Goal: Information Seeking & Learning: Learn about a topic

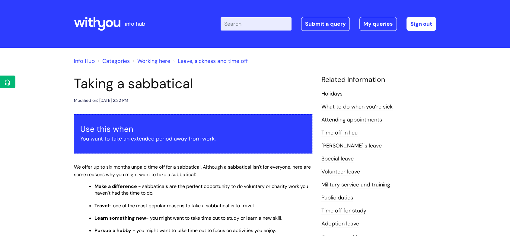
click at [247, 27] on input "Enter your search term here..." at bounding box center [256, 23] width 71 height 13
type input "secondment"
click button "Search" at bounding box center [0, 0] width 0 height 0
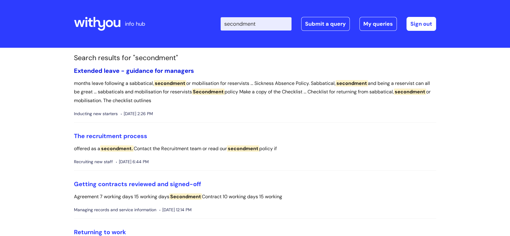
click at [166, 71] on link "Extended leave - guidance for managers" at bounding box center [134, 71] width 120 height 8
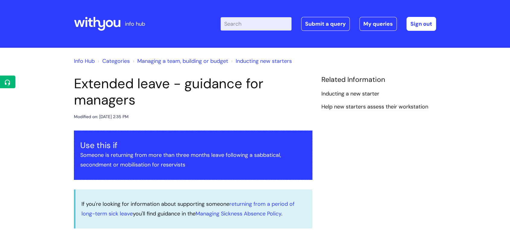
click at [249, 26] on input "Enter your search term here..." at bounding box center [256, 23] width 71 height 13
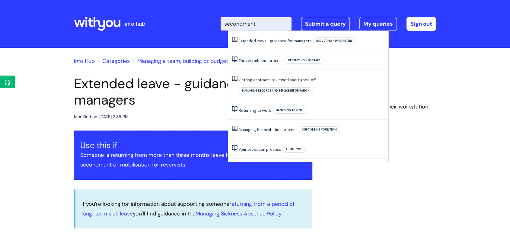
type input "secondment"
click button "Search" at bounding box center [0, 0] width 0 height 0
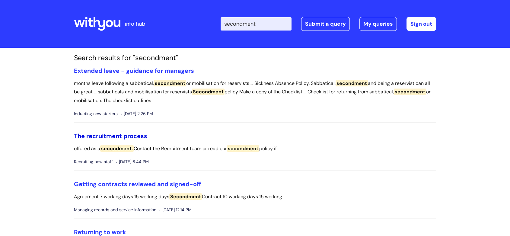
click at [139, 137] on link "The recruitment process" at bounding box center [110, 136] width 73 height 8
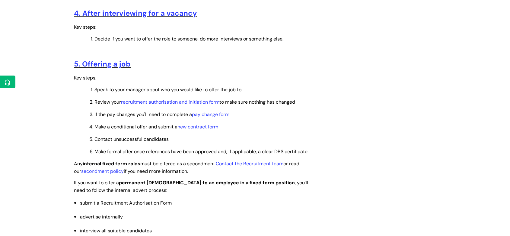
scroll to position [671, 0]
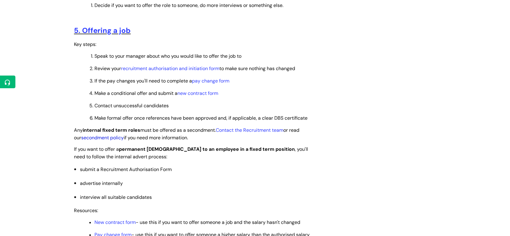
click at [113, 141] on link "secondment policy" at bounding box center [102, 137] width 43 height 6
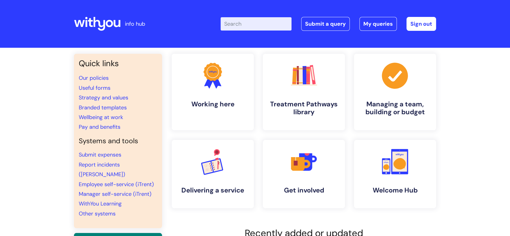
click at [241, 23] on input "Enter your search term here..." at bounding box center [256, 23] width 71 height 13
type input "secondment"
click button "Search" at bounding box center [0, 0] width 0 height 0
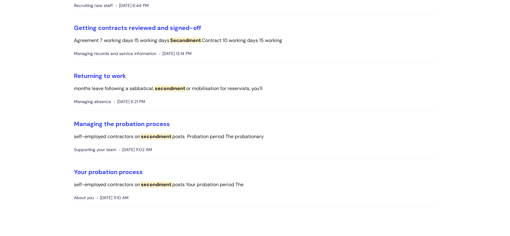
scroll to position [167, 0]
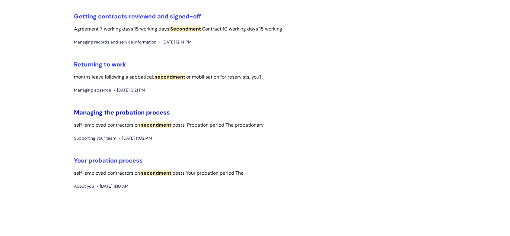
click at [116, 113] on link "Managing the probation process" at bounding box center [122, 112] width 96 height 8
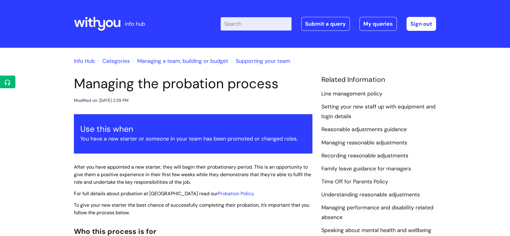
click at [246, 21] on input "Enter your search term here..." at bounding box center [256, 23] width 71 height 13
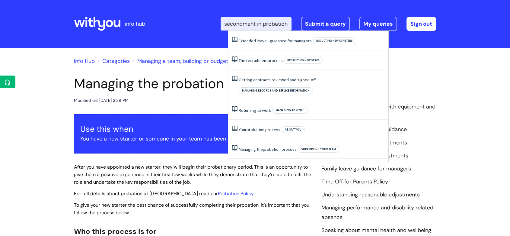
scroll to position [0, 7]
type input "secondment in probation"
click button "Search" at bounding box center [0, 0] width 0 height 0
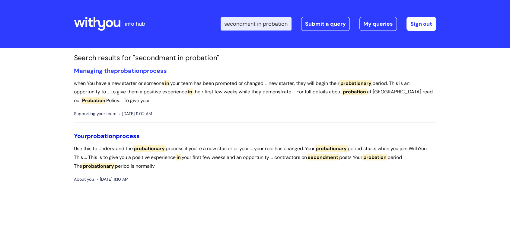
click at [131, 134] on link "Your probation process" at bounding box center [107, 136] width 66 height 8
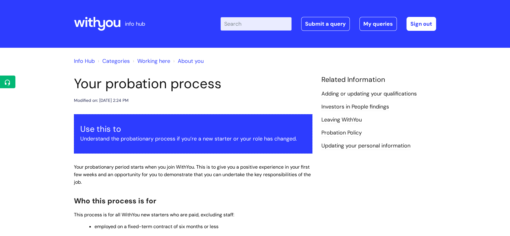
click at [253, 27] on input "Enter your search term here..." at bounding box center [256, 23] width 71 height 13
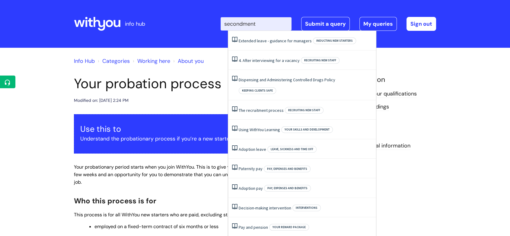
type input "secondment"
click button "Search" at bounding box center [0, 0] width 0 height 0
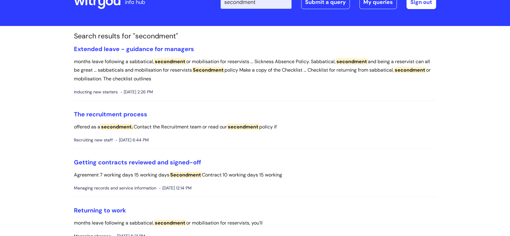
scroll to position [33, 0]
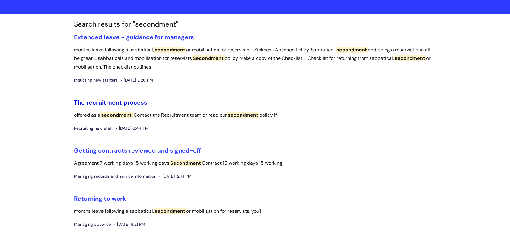
click at [141, 101] on link "The recruitment process" at bounding box center [110, 102] width 73 height 8
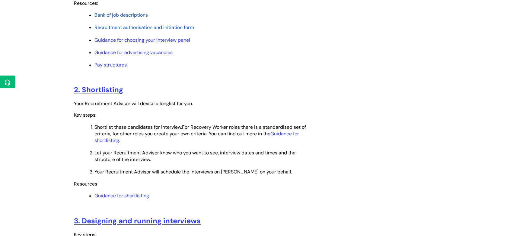
scroll to position [335, 0]
